Goal: Task Accomplishment & Management: Use online tool/utility

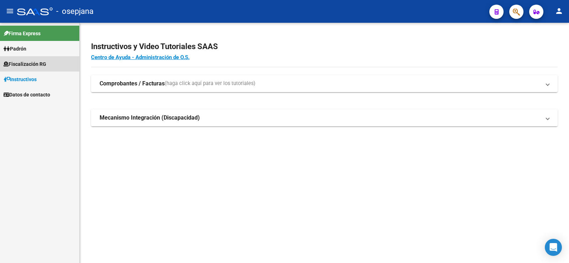
click at [29, 63] on span "Fiscalización RG" at bounding box center [25, 64] width 43 height 8
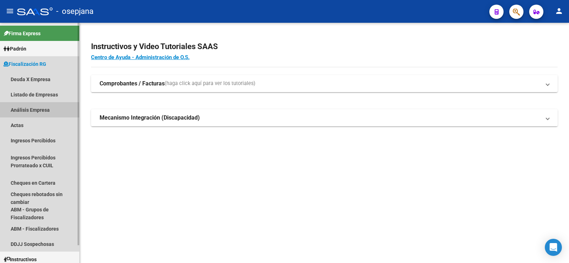
click at [26, 110] on link "Análisis Empresa" at bounding box center [39, 109] width 79 height 15
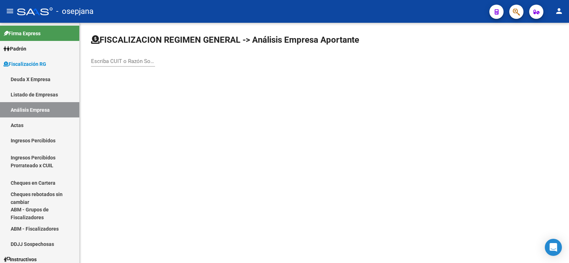
click at [115, 67] on div "Escriba CUIT o Razón Social para buscar" at bounding box center [123, 62] width 64 height 22
click at [117, 63] on input "Escriba CUIT o Razón Social para buscar" at bounding box center [123, 61] width 64 height 6
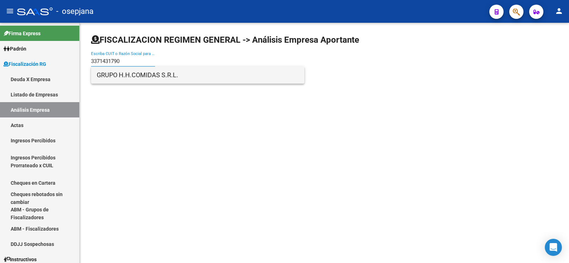
type input "3371431790"
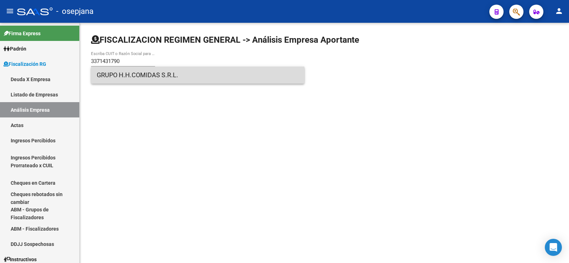
click at [126, 77] on span "GRUPO H.H.COMIDAS S.R.L." at bounding box center [198, 74] width 202 height 17
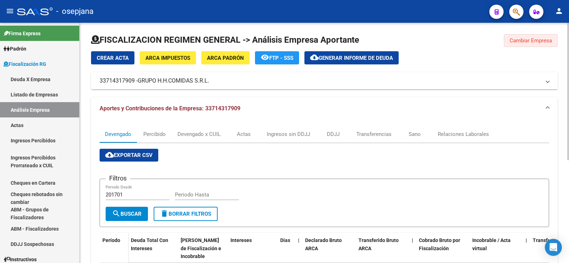
click at [531, 39] on span "Cambiar Empresa" at bounding box center [530, 40] width 42 height 6
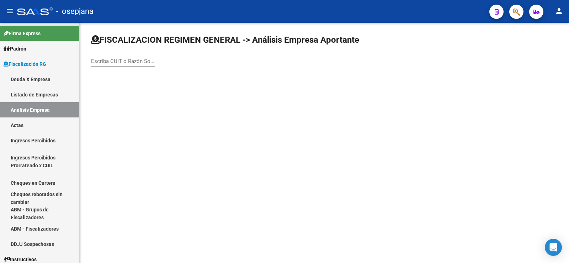
click at [127, 63] on input "Escriba CUIT o Razón Social para buscar" at bounding box center [123, 61] width 64 height 6
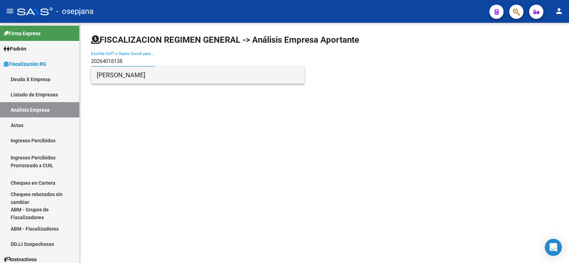
type input "20264018138"
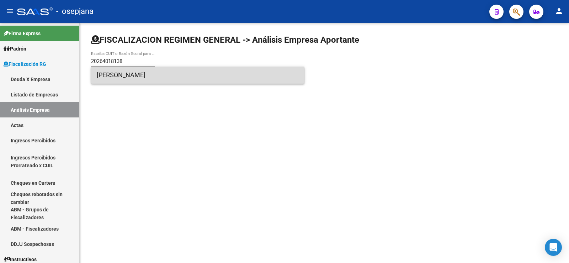
click at [124, 76] on span "[PERSON_NAME]" at bounding box center [198, 74] width 202 height 17
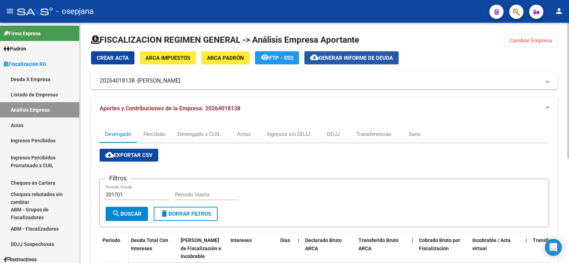
click at [339, 57] on span "Generar informe de deuda" at bounding box center [355, 58] width 74 height 6
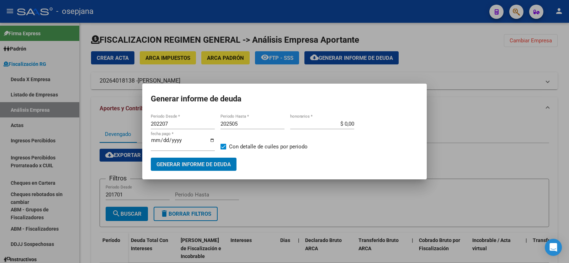
click at [165, 124] on input "202207" at bounding box center [183, 123] width 64 height 6
click at [165, 123] on input "202207" at bounding box center [183, 123] width 64 height 6
type input "202501"
click at [239, 124] on input "202505" at bounding box center [252, 123] width 64 height 6
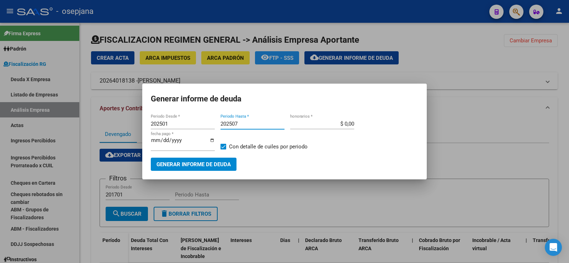
type input "202507"
click at [349, 123] on input "$ 0,00" at bounding box center [322, 123] width 64 height 6
type input "$ 10,00"
click at [161, 141] on input "[DATE]" at bounding box center [183, 142] width 64 height 11
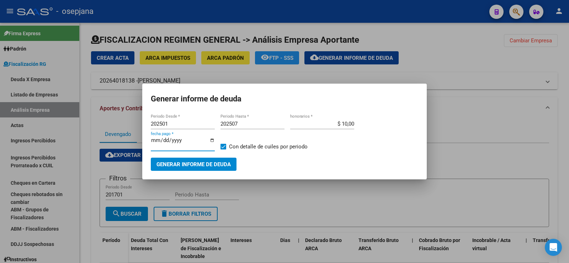
type input "[DATE]"
click at [189, 163] on span "Generar informe de deuda" at bounding box center [193, 164] width 74 height 6
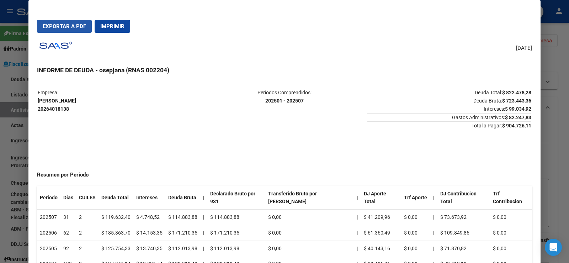
click at [67, 25] on span "Exportar a PDF" at bounding box center [64, 26] width 43 height 6
